Goal: Obtain resource: Obtain resource

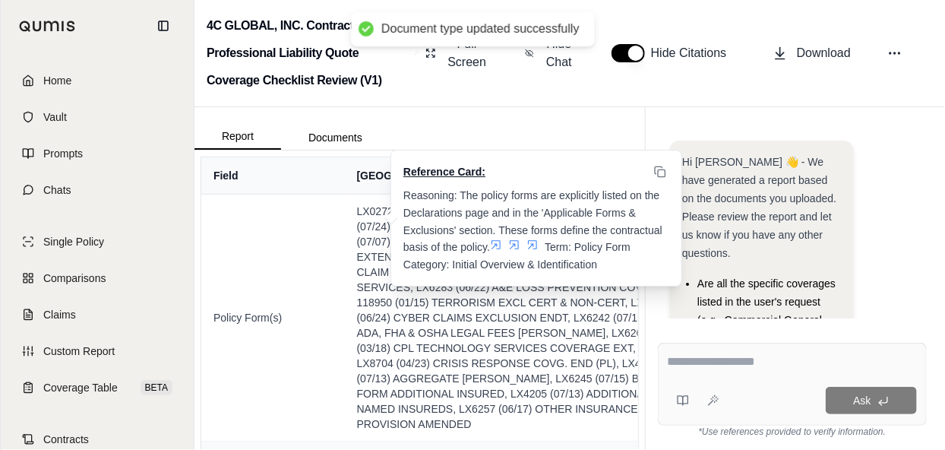
scroll to position [323, 0]
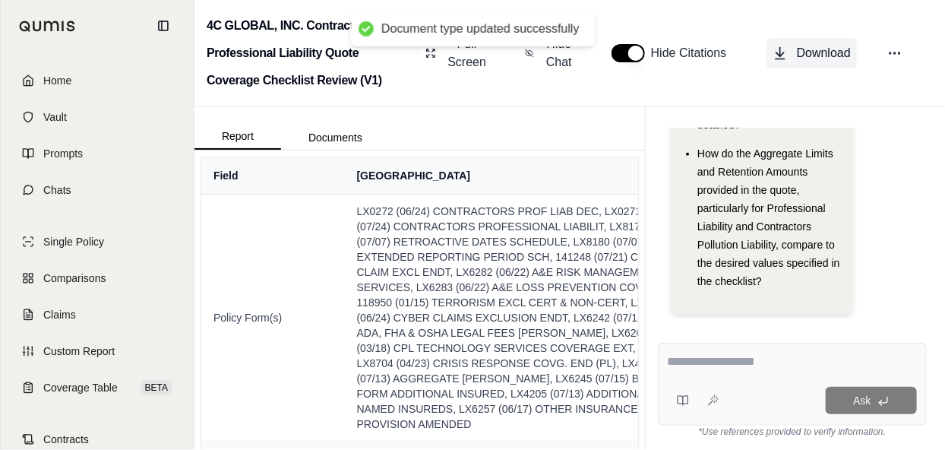
click at [837, 49] on span "Download" at bounding box center [824, 53] width 54 height 18
click at [93, 392] on span "Coverage Table" at bounding box center [80, 387] width 74 height 15
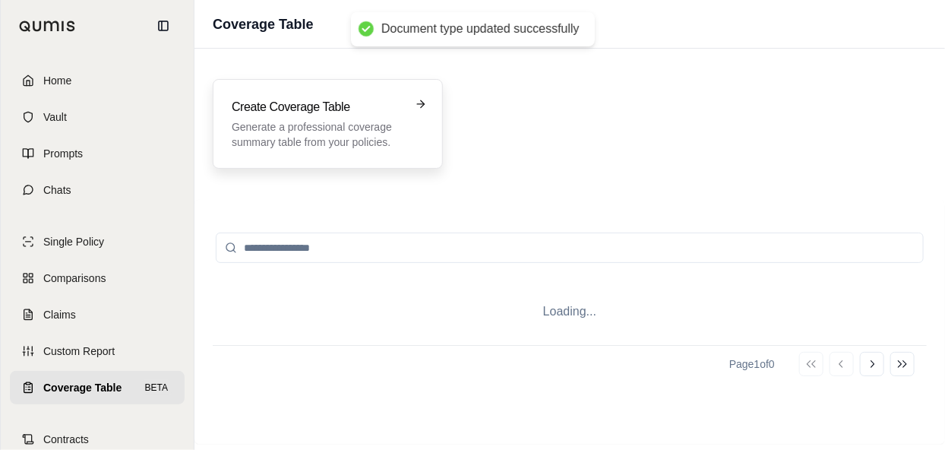
click at [371, 138] on p "Generate a professional coverage summary table from your policies." at bounding box center [317, 134] width 171 height 30
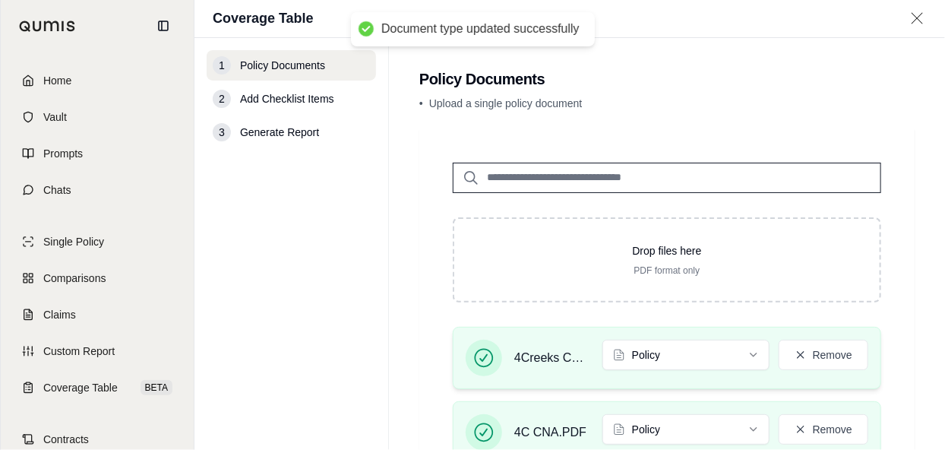
click at [541, 357] on span "4Creeks CNA E&O 24-25.PDF" at bounding box center [552, 358] width 76 height 18
drag, startPoint x: 524, startPoint y: 356, endPoint x: 590, endPoint y: 356, distance: 66.1
click at [590, 356] on div "4Creeks CNA E&O 24-25.PDF Policy Remove" at bounding box center [667, 358] width 403 height 36
drag, startPoint x: 590, startPoint y: 356, endPoint x: 547, endPoint y: 355, distance: 43.3
drag, startPoint x: 547, startPoint y: 355, endPoint x: 397, endPoint y: 359, distance: 150.5
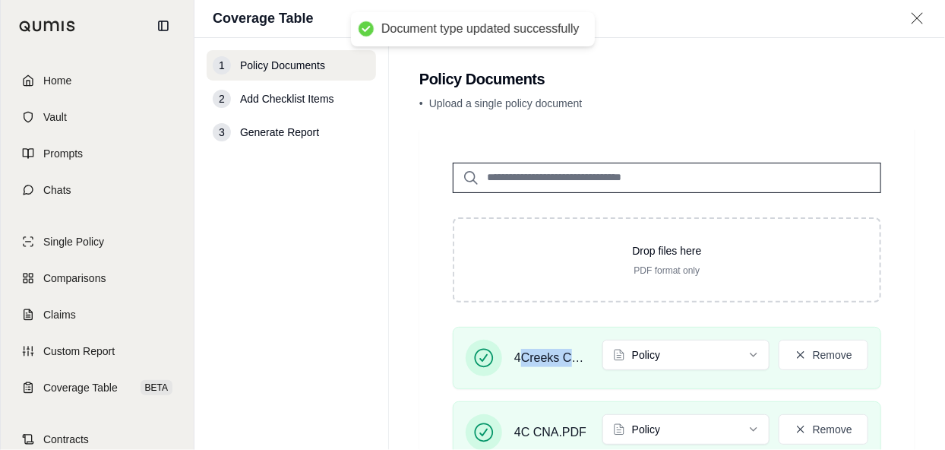
click at [397, 359] on main "Policy Documents • Upload a single policy document Drop files here PDF format o…" at bounding box center [667, 244] width 556 height 412
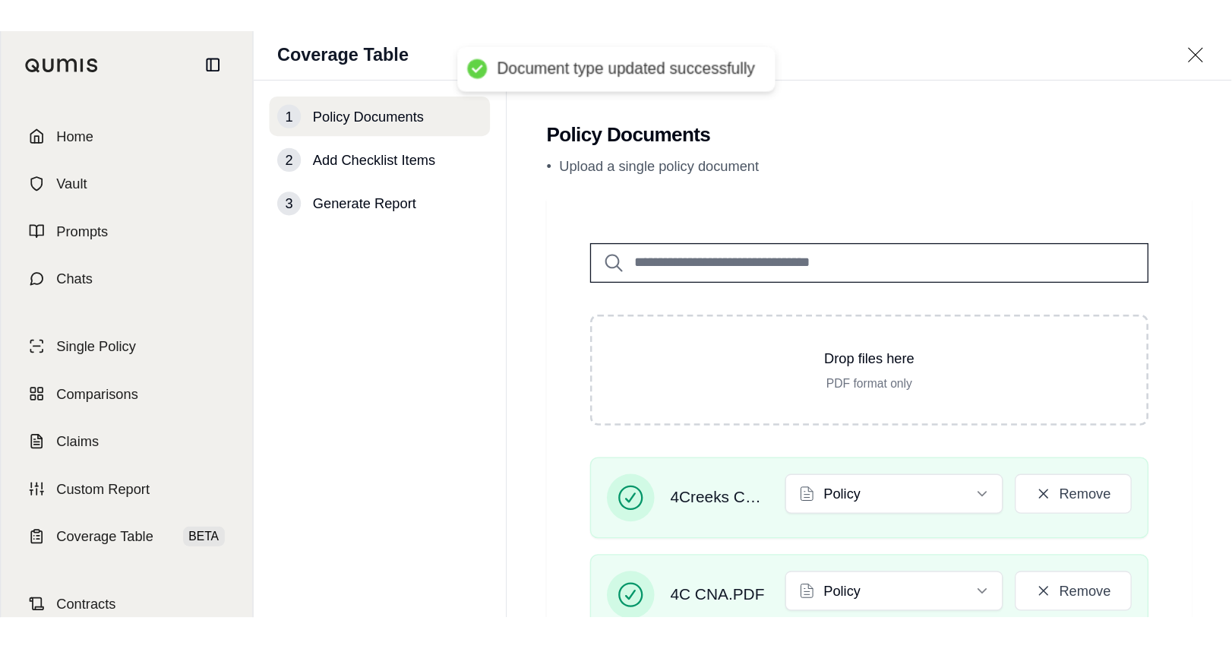
scroll to position [76, 0]
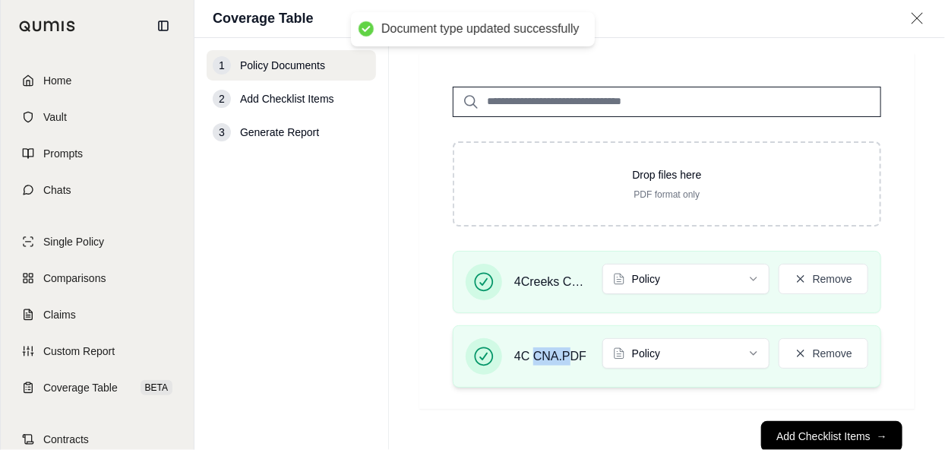
drag, startPoint x: 533, startPoint y: 353, endPoint x: 570, endPoint y: 353, distance: 36.5
click at [570, 353] on span "4C CNA.PDF" at bounding box center [550, 356] width 72 height 18
drag, startPoint x: 570, startPoint y: 353, endPoint x: 551, endPoint y: 353, distance: 19.0
drag, startPoint x: 551, startPoint y: 353, endPoint x: 539, endPoint y: 355, distance: 11.5
click at [539, 355] on span "4C CNA.PDF" at bounding box center [550, 356] width 72 height 18
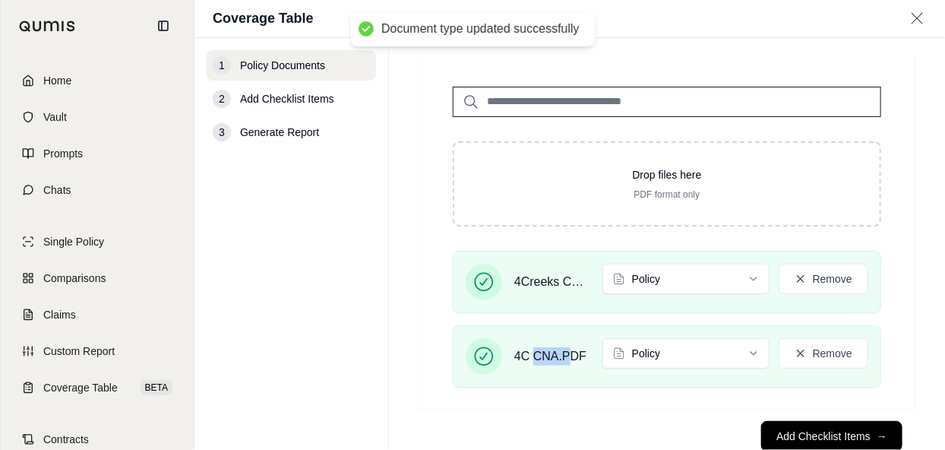
scroll to position [0, 0]
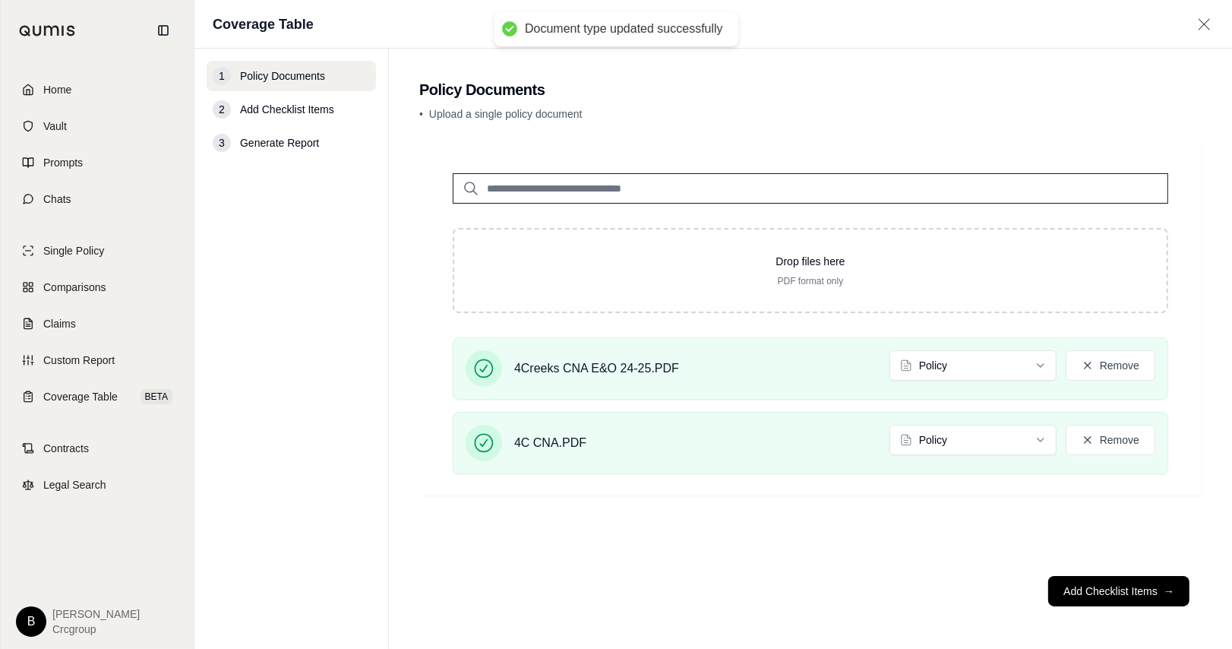
click at [691, 449] on div "Drop files here PDF format only 4Creeks CNA E&O 24-25.PDF Policy Remove 4C CNA.…" at bounding box center [810, 352] width 783 height 424
click at [944, 440] on button "Remove" at bounding box center [1111, 440] width 90 height 30
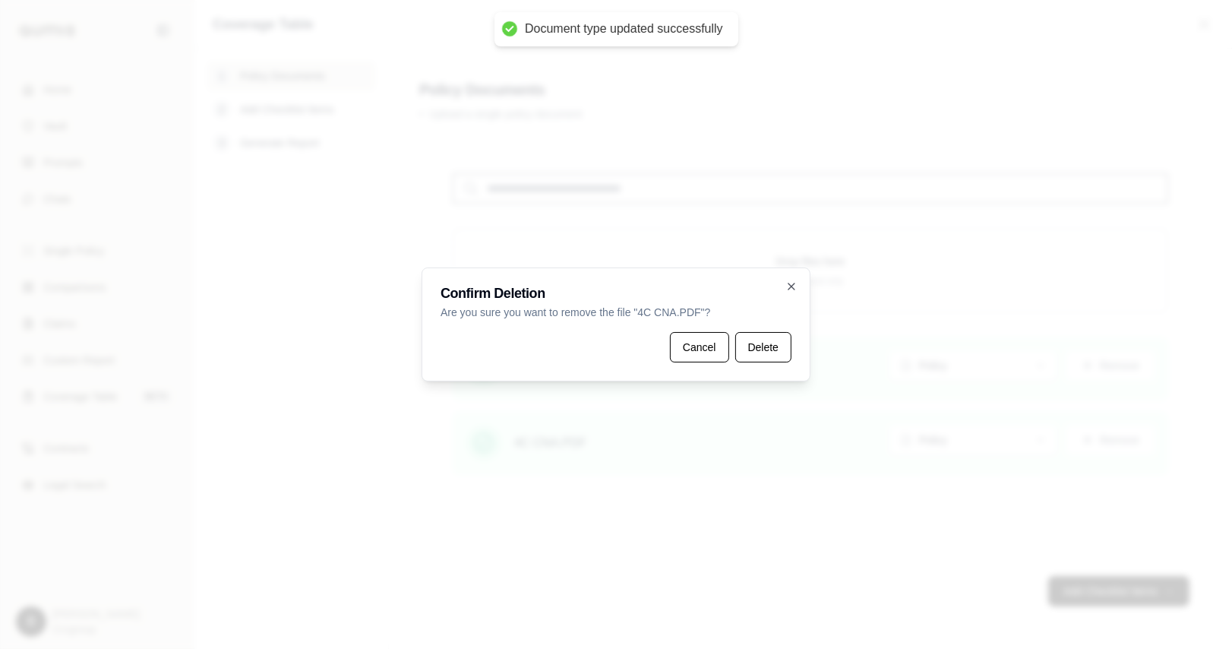
click at [683, 335] on button "Cancel" at bounding box center [699, 347] width 59 height 30
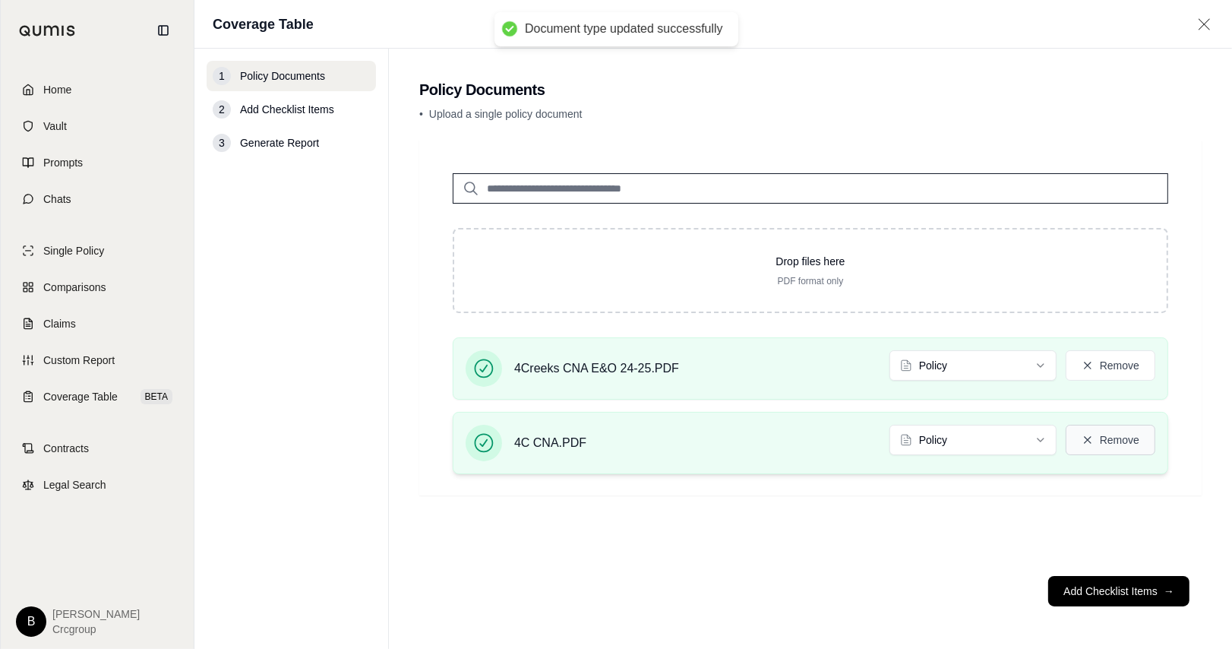
click at [944, 435] on button "Remove" at bounding box center [1111, 440] width 90 height 30
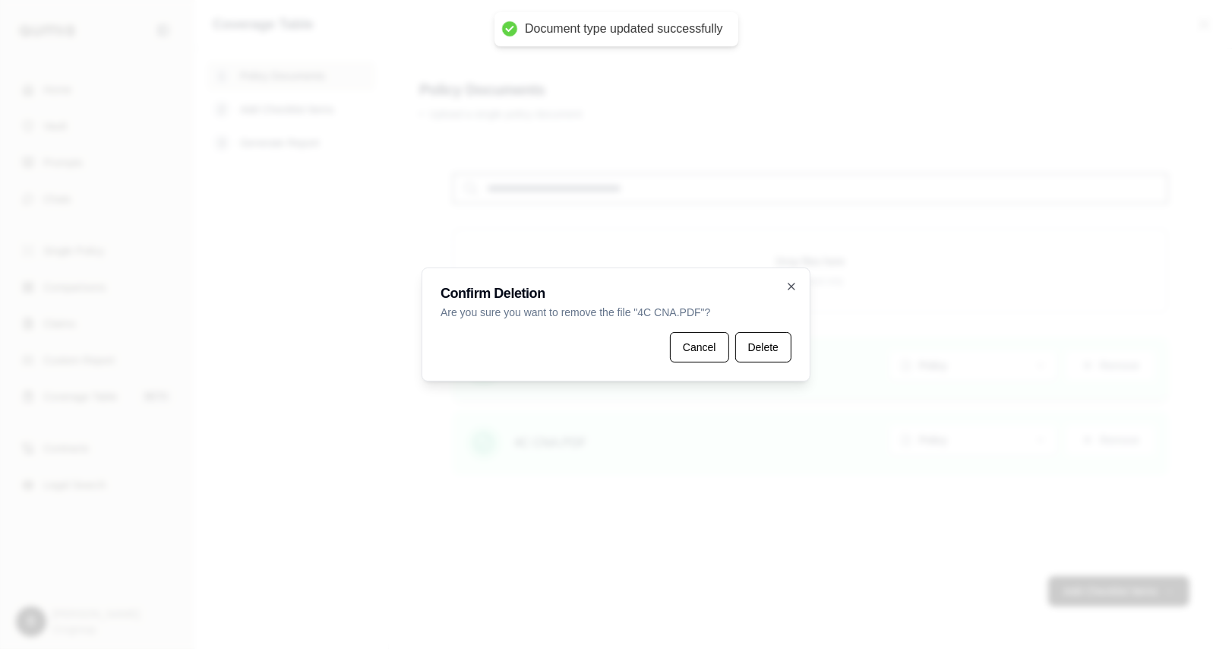
drag, startPoint x: 758, startPoint y: 348, endPoint x: 802, endPoint y: 356, distance: 44.7
click at [757, 348] on button "Delete" at bounding box center [763, 347] width 56 height 30
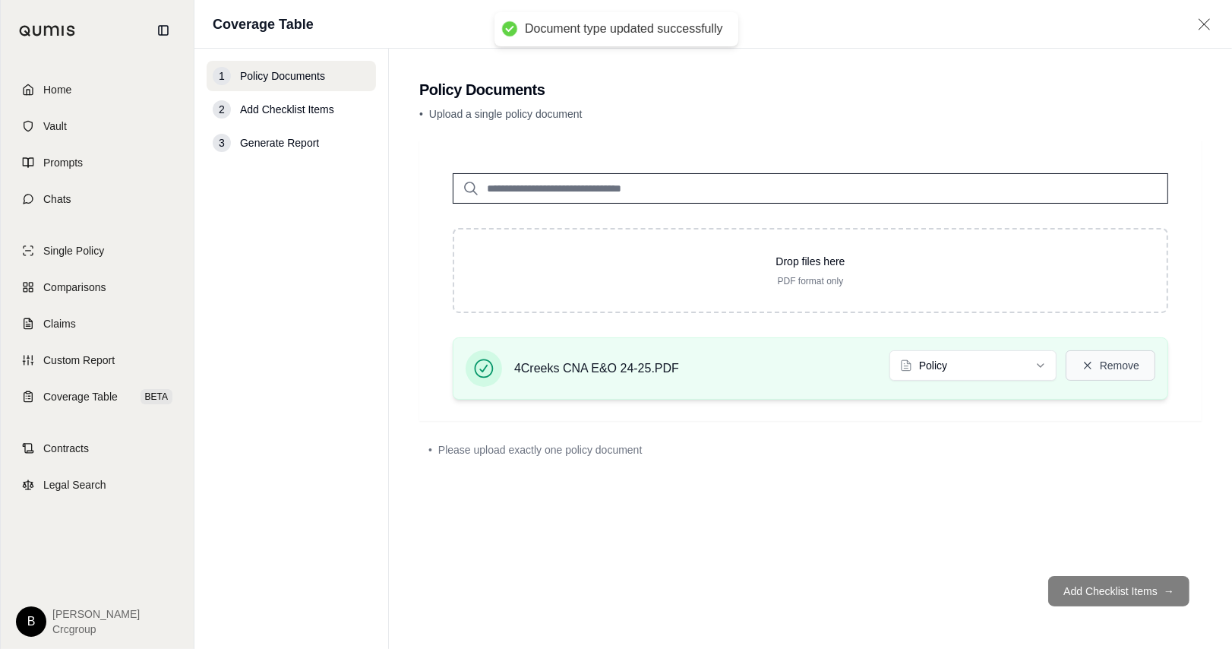
click at [944, 362] on button "Remove" at bounding box center [1111, 365] width 90 height 30
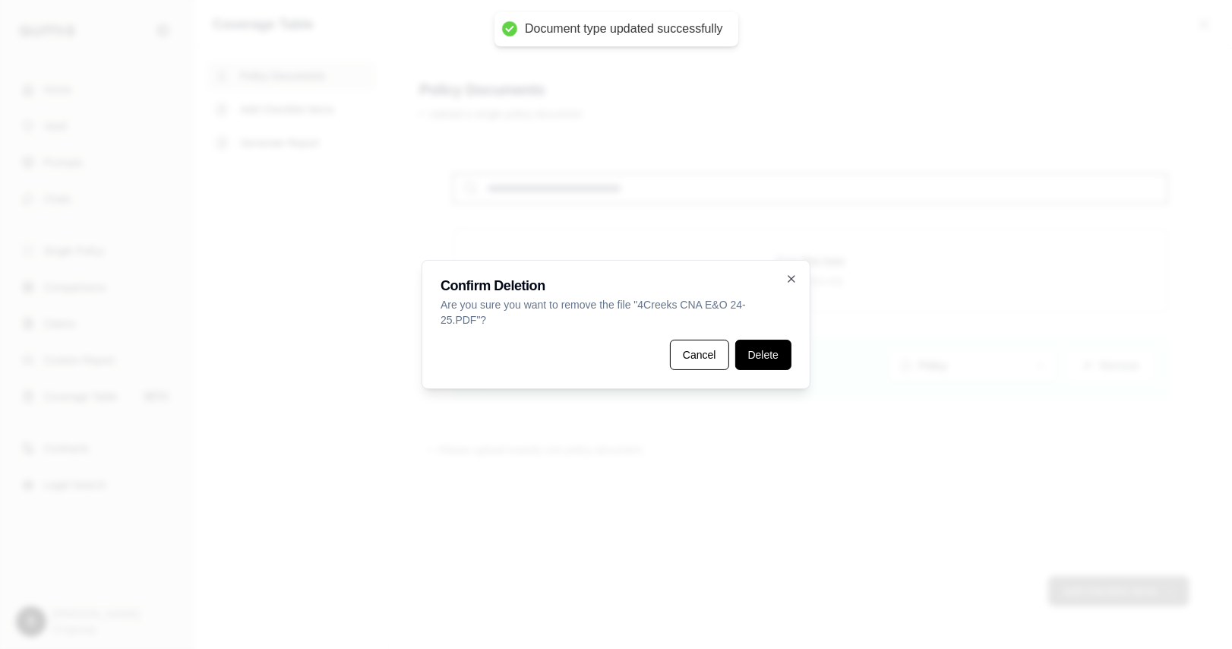
click at [741, 353] on button "Delete" at bounding box center [763, 355] width 56 height 30
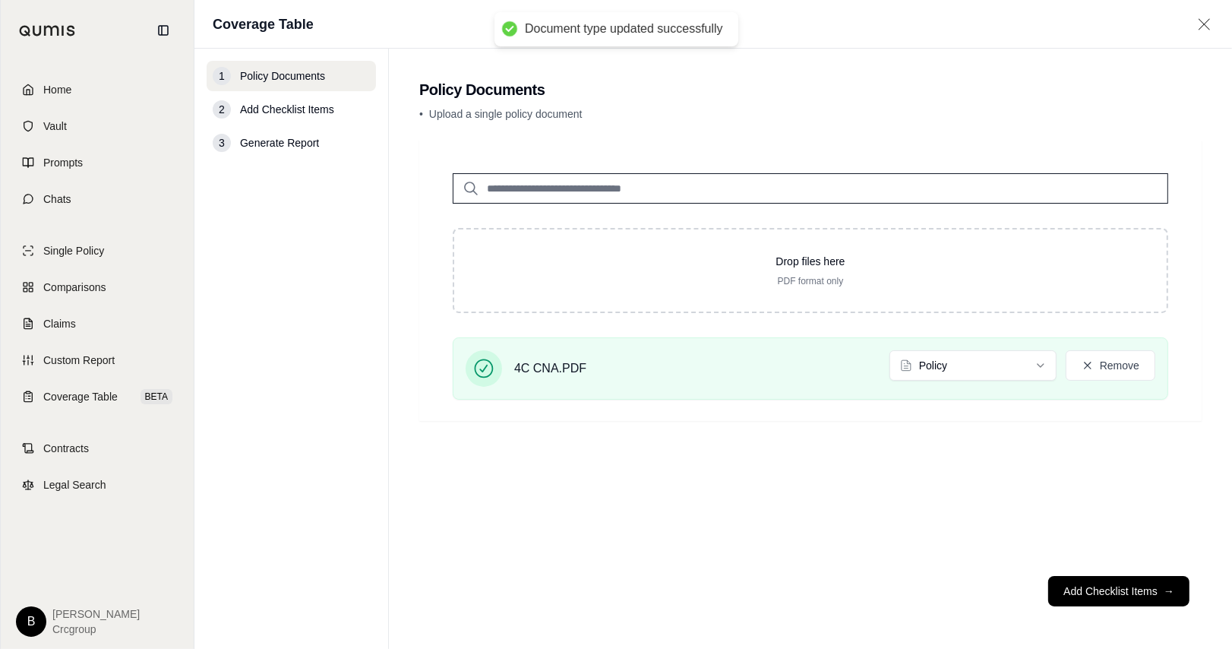
click at [944, 449] on button "Add Checklist Items →" at bounding box center [1118, 591] width 141 height 30
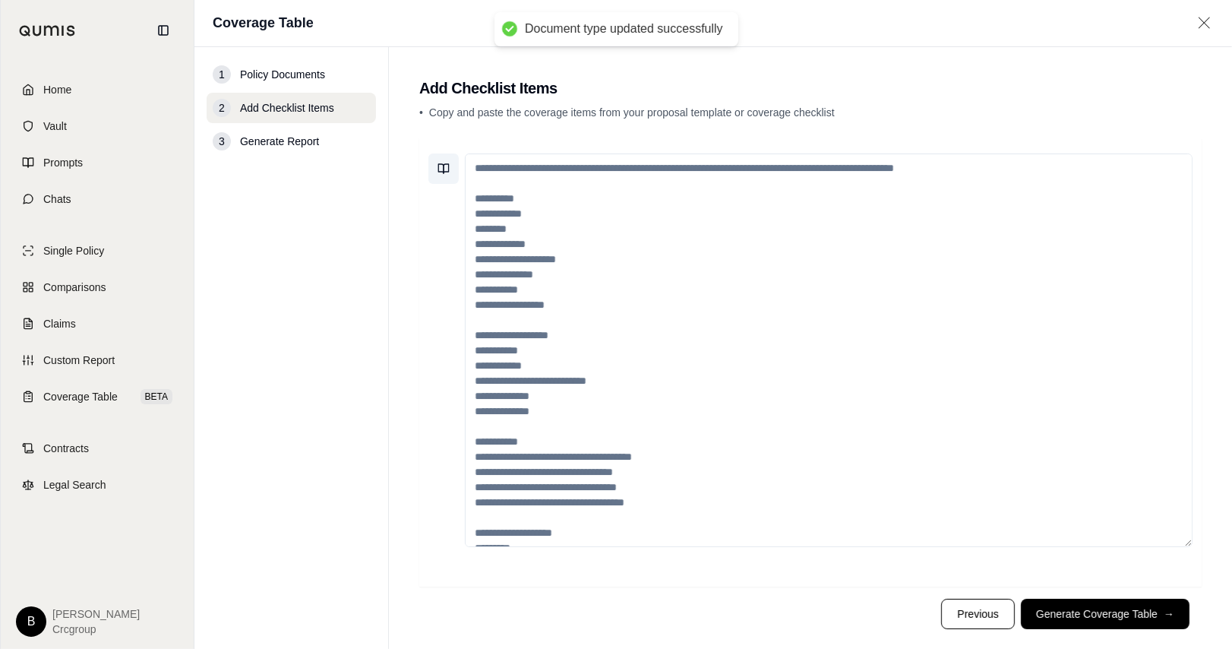
click at [444, 170] on icon at bounding box center [444, 169] width 12 height 12
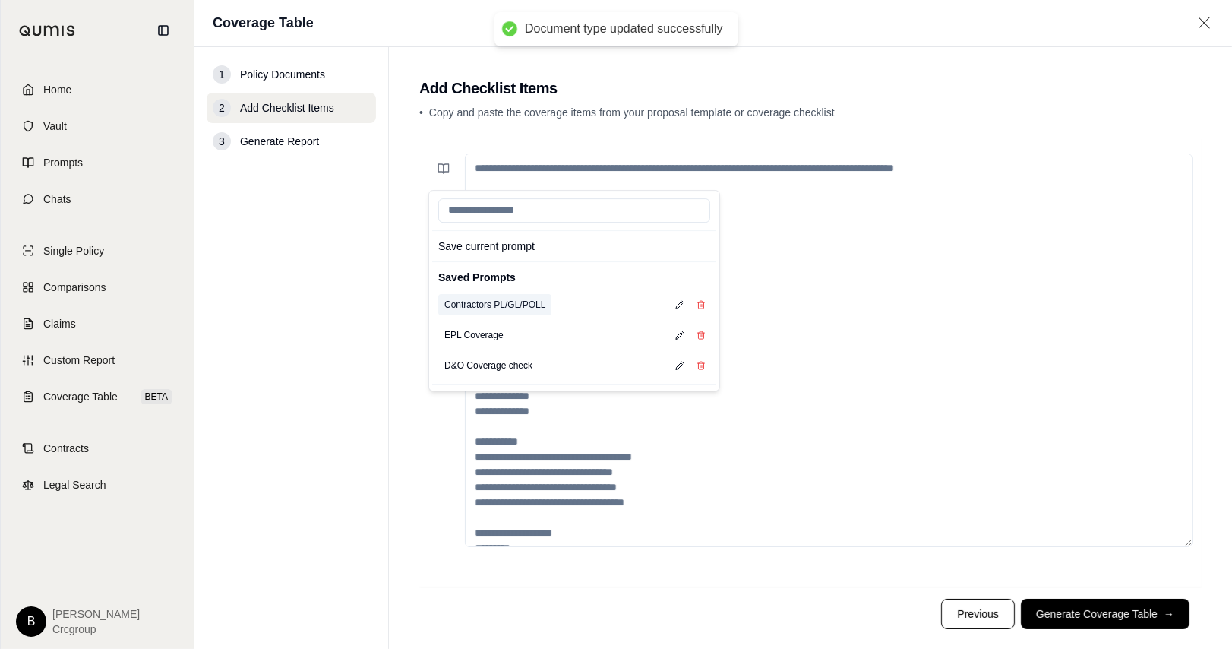
click at [504, 302] on button "Contractors PL/GL/POLL" at bounding box center [494, 304] width 113 height 21
type textarea "**********"
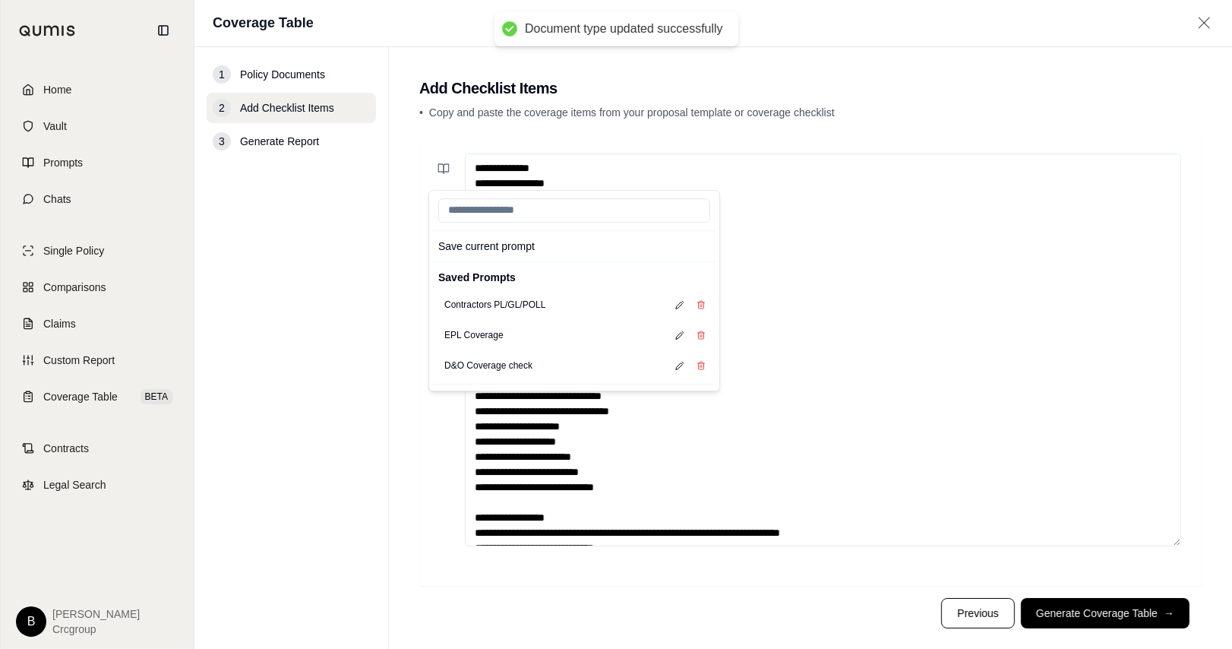
click at [944, 449] on button "Generate Coverage Table →" at bounding box center [1105, 613] width 169 height 30
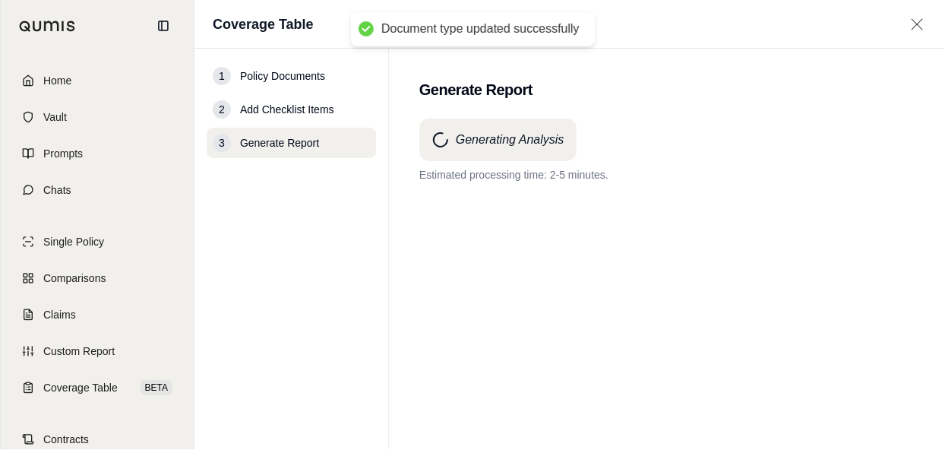
click at [826, 144] on div "Generating Analysis Estimated processing time: 2-5 minutes." at bounding box center [666, 151] width 495 height 64
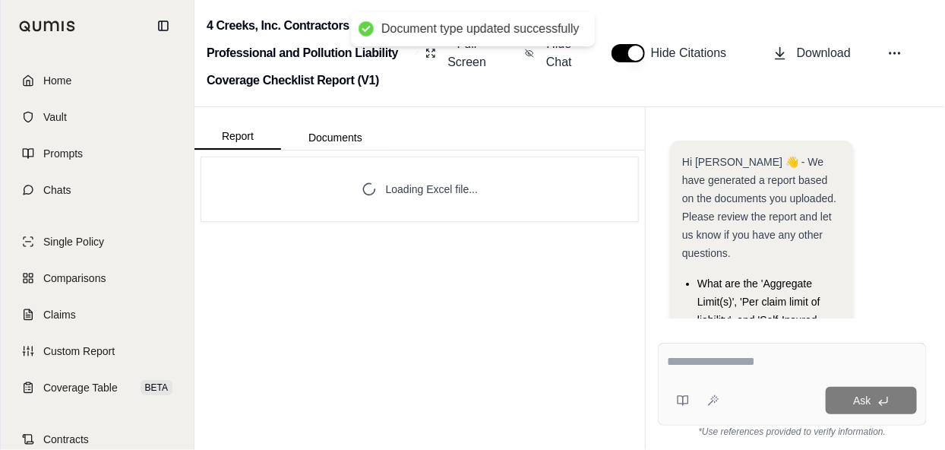
scroll to position [251, 0]
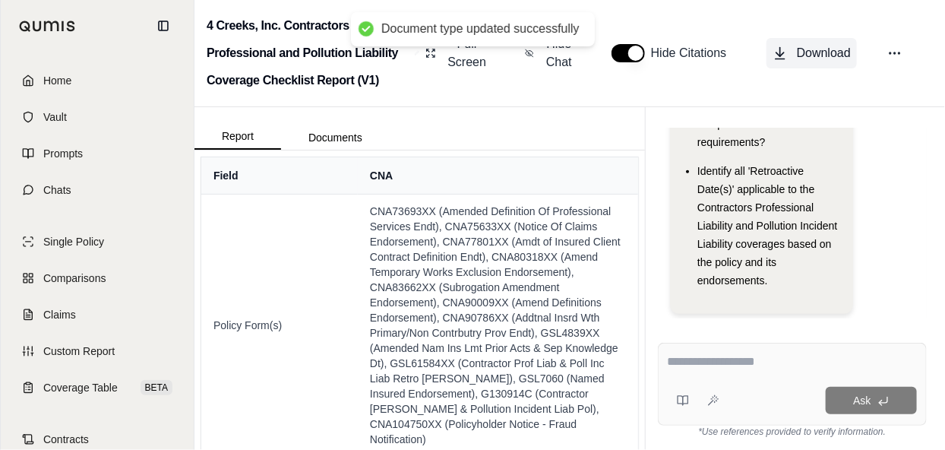
click at [821, 53] on span "Download" at bounding box center [824, 53] width 54 height 18
click at [74, 394] on link "Coverage Table BETA" at bounding box center [97, 387] width 175 height 33
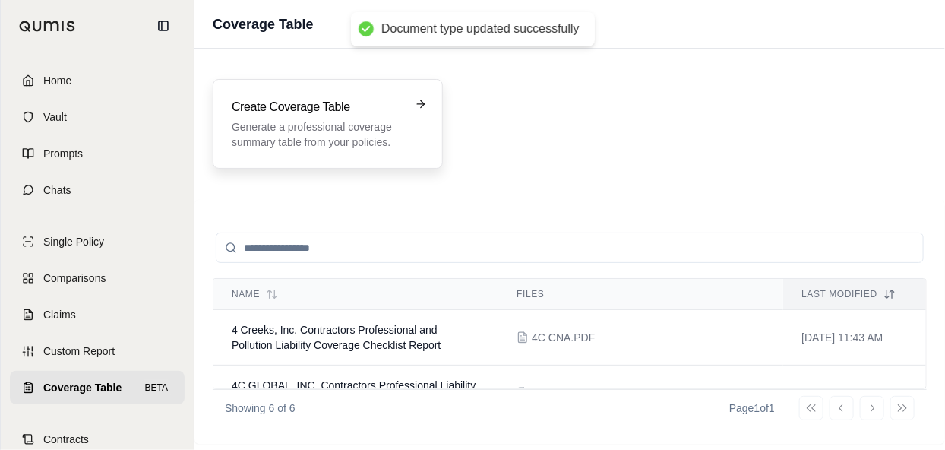
click at [336, 144] on p "Generate a professional coverage summary table from your policies." at bounding box center [317, 134] width 171 height 30
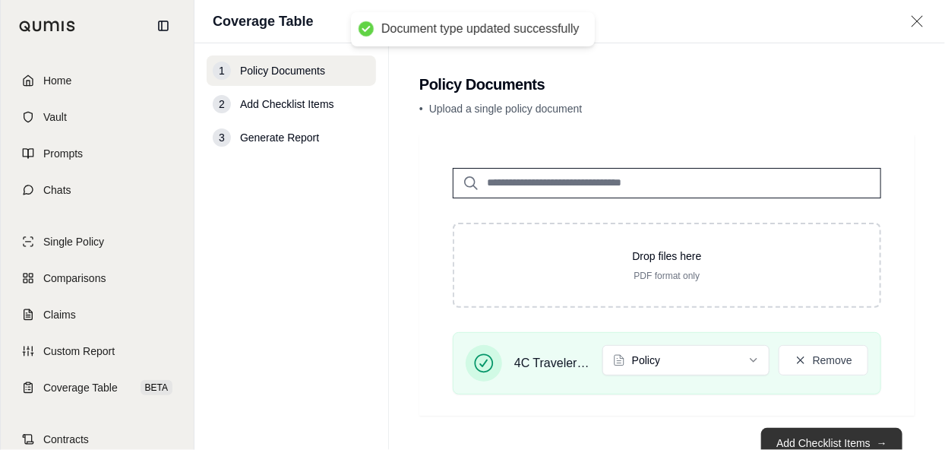
click at [848, 440] on button "Add Checklist Items →" at bounding box center [831, 443] width 141 height 30
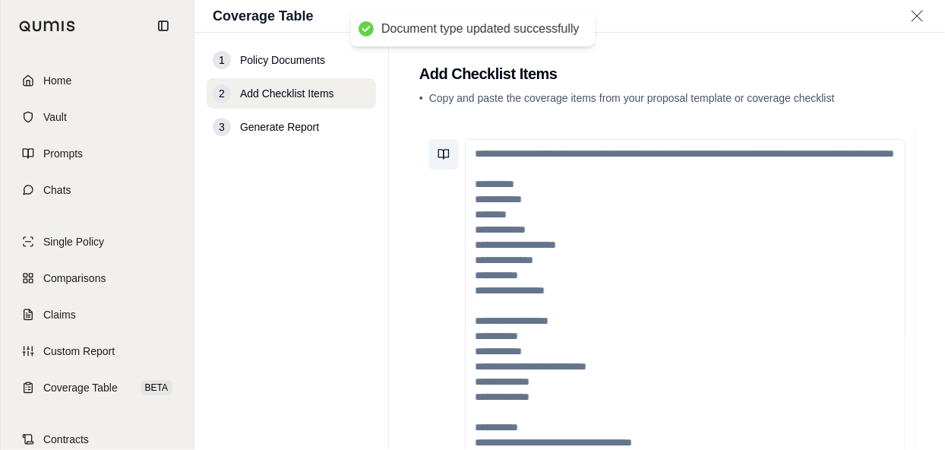
click at [437, 153] on button at bounding box center [443, 154] width 30 height 30
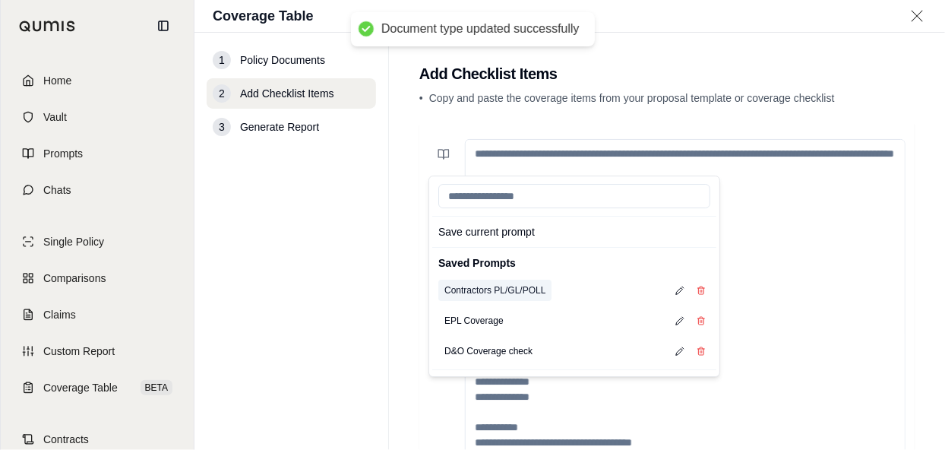
click at [477, 286] on button "Contractors PL/GL/POLL" at bounding box center [494, 290] width 113 height 21
type textarea "**********"
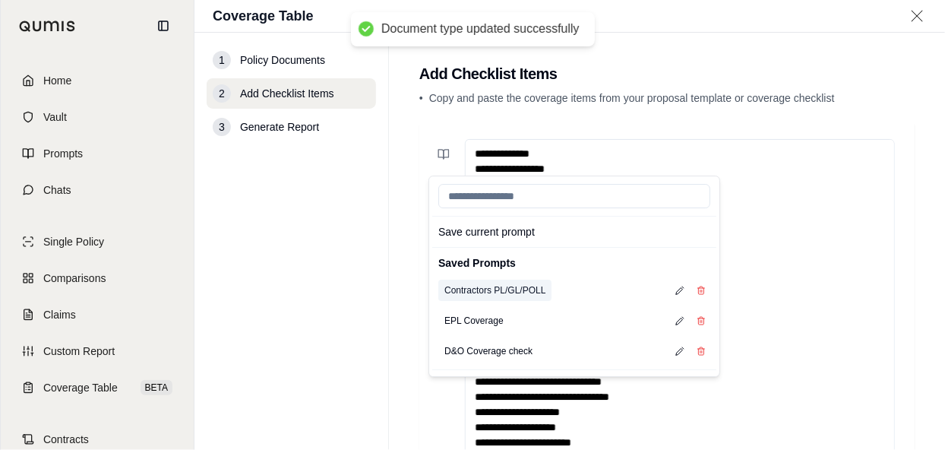
scroll to position [206, 0]
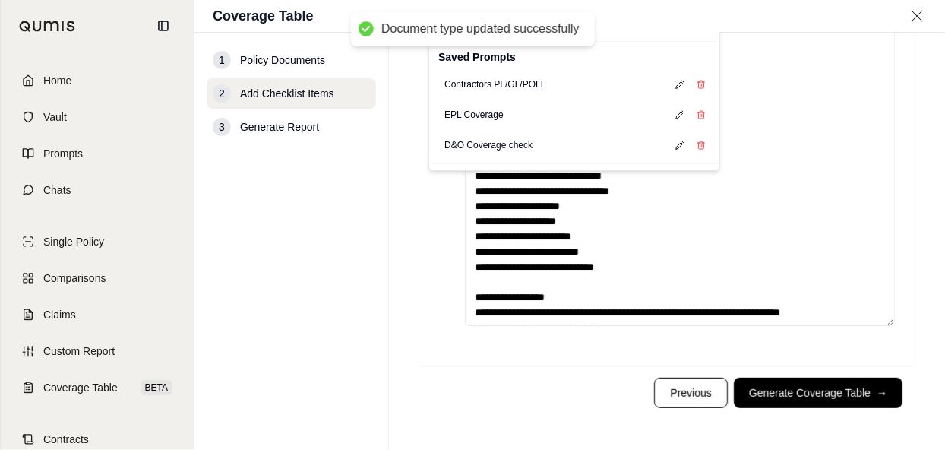
click at [821, 386] on button "Generate Coverage Table →" at bounding box center [818, 393] width 169 height 30
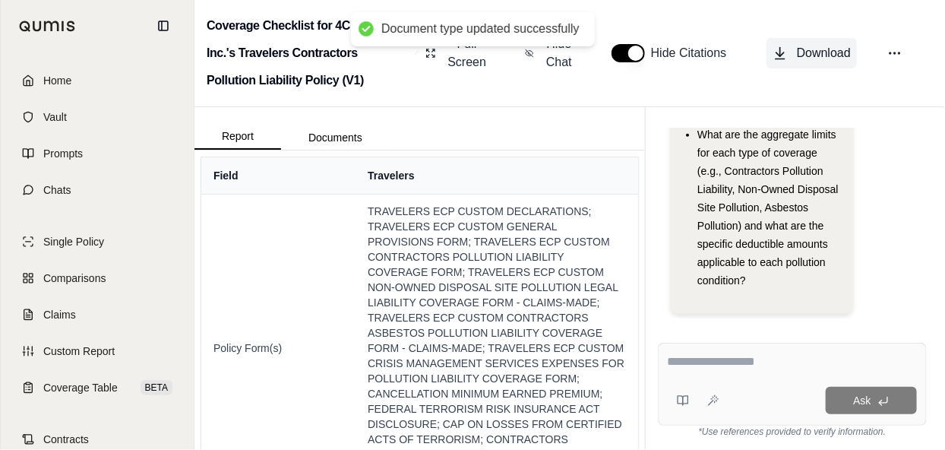
click at [820, 53] on span "Download" at bounding box center [824, 53] width 54 height 18
click at [904, 56] on button at bounding box center [894, 53] width 27 height 27
click at [73, 381] on span "Coverage Table" at bounding box center [80, 387] width 74 height 15
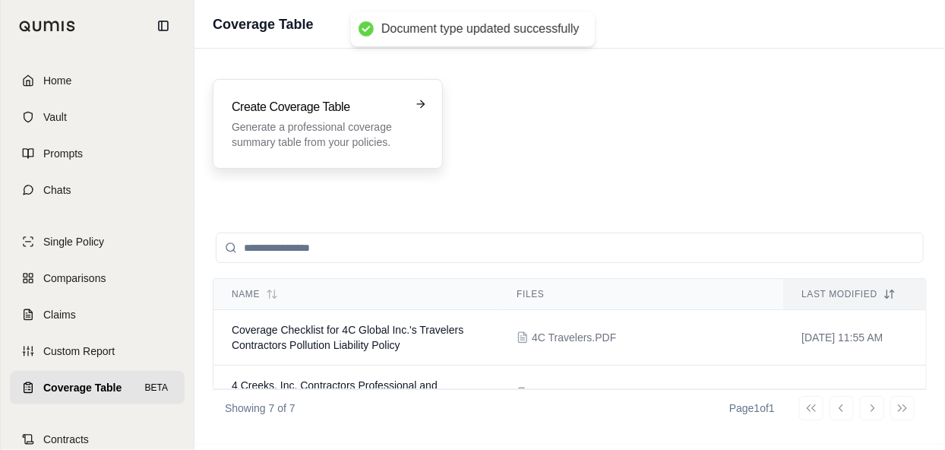
click at [347, 117] on div "Create Coverage Table Generate a professional coverage summary table from your …" at bounding box center [317, 124] width 171 height 52
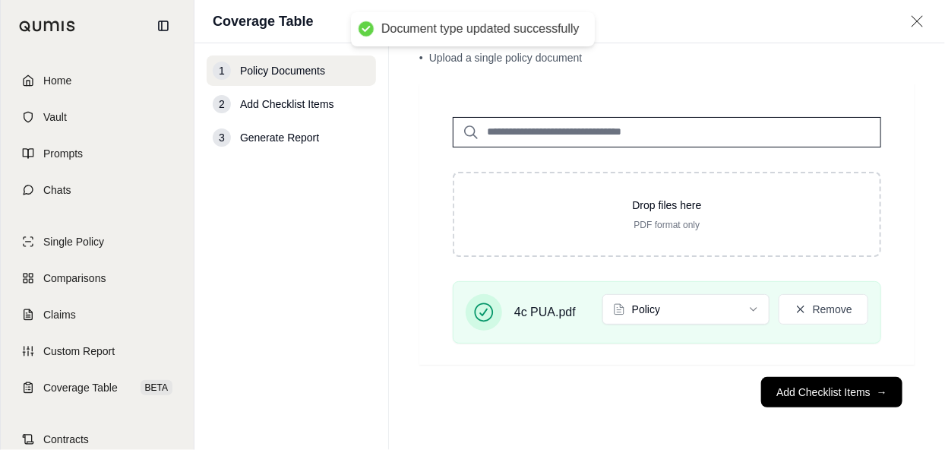
scroll to position [49, 0]
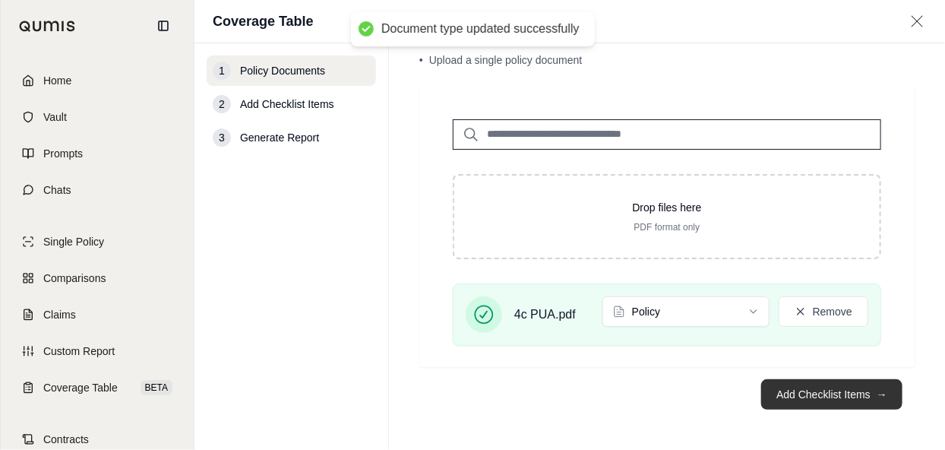
click at [853, 405] on button "Add Checklist Items →" at bounding box center [831, 394] width 141 height 30
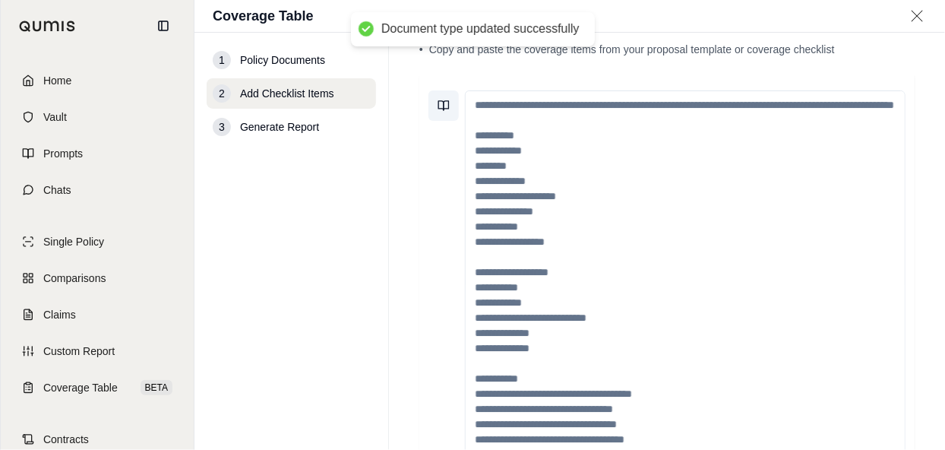
click at [438, 103] on icon at bounding box center [440, 105] width 5 height 9
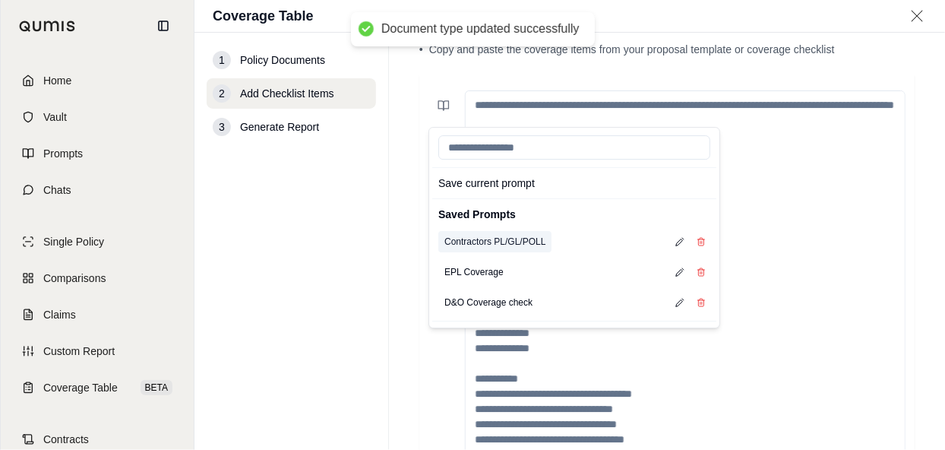
click at [482, 238] on button "Contractors PL/GL/POLL" at bounding box center [494, 241] width 113 height 21
type textarea "**********"
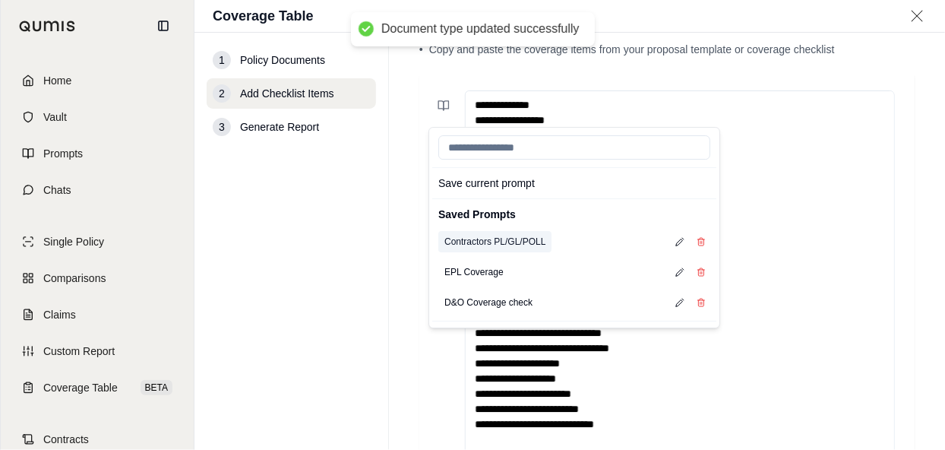
scroll to position [206, 0]
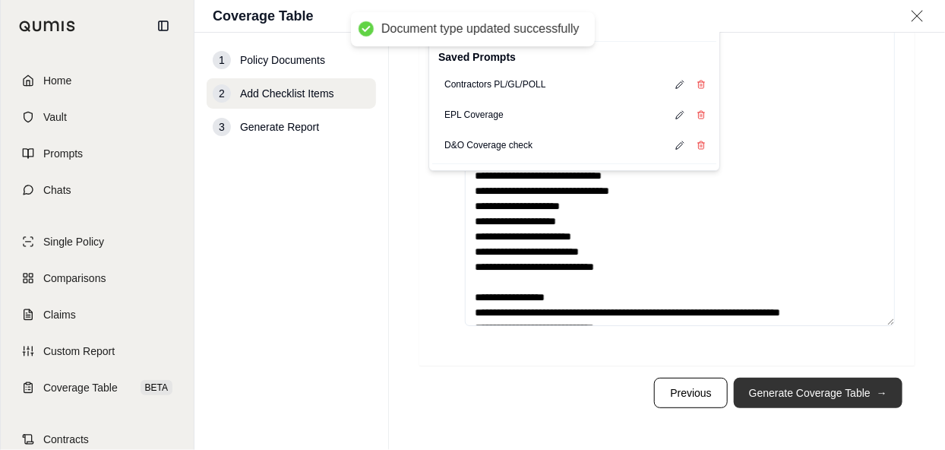
click at [865, 384] on button "Generate Coverage Table →" at bounding box center [818, 393] width 169 height 30
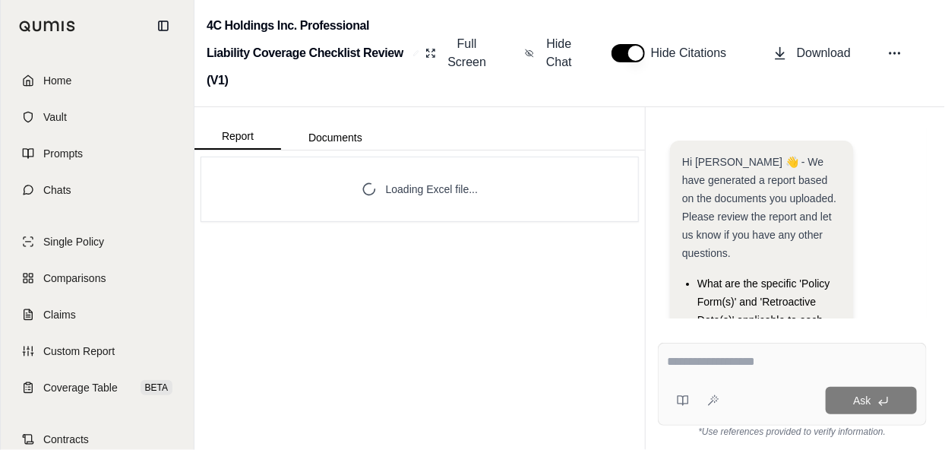
scroll to position [269, 0]
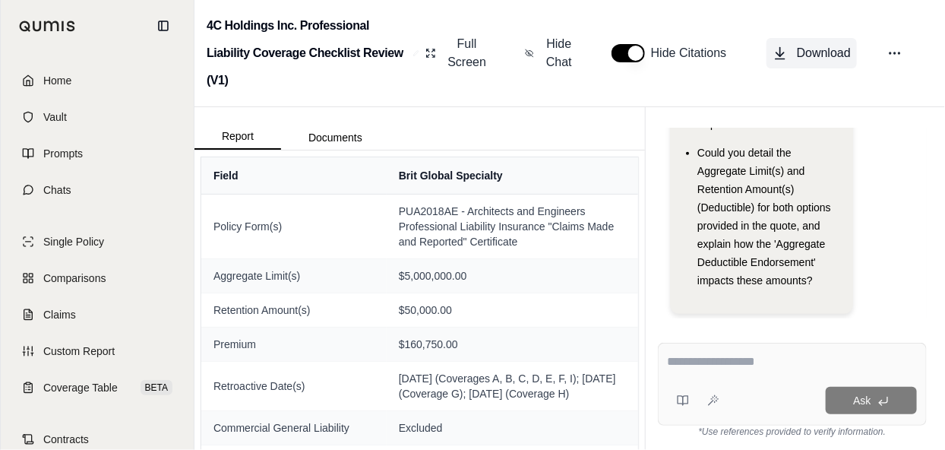
click at [807, 57] on span "Download" at bounding box center [824, 53] width 54 height 18
